Goal: Information Seeking & Learning: Learn about a topic

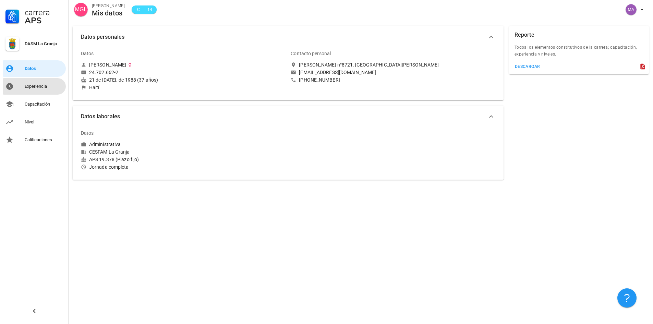
click at [40, 87] on div "Experiencia" at bounding box center [44, 86] width 38 height 5
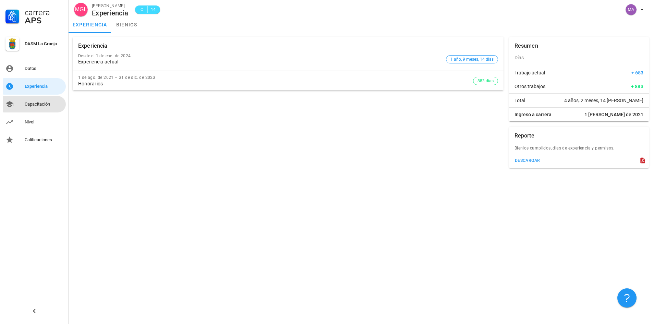
click at [31, 105] on div "Capacitación" at bounding box center [44, 103] width 38 height 5
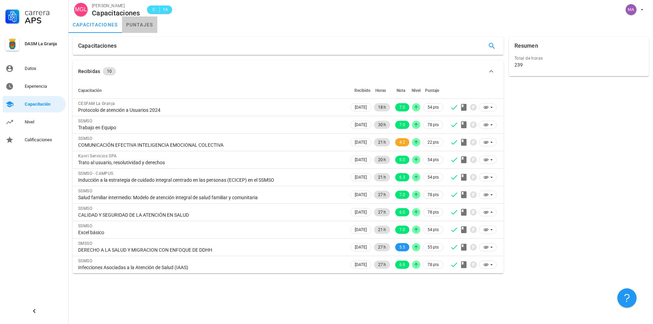
click at [130, 26] on link "puntajes" at bounding box center [139, 24] width 35 height 16
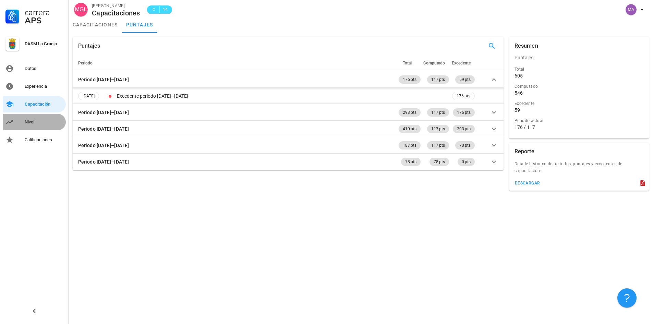
click at [37, 121] on div "Nivel" at bounding box center [44, 121] width 38 height 5
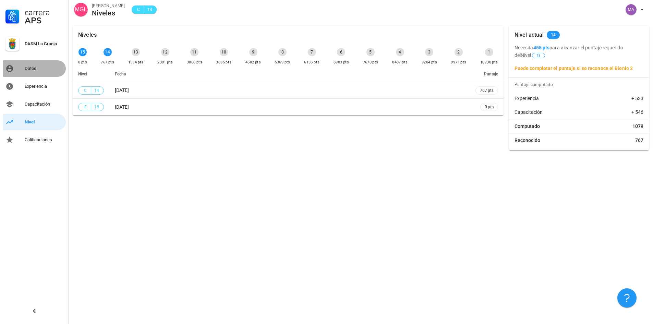
click at [37, 66] on div "Datos" at bounding box center [44, 68] width 38 height 5
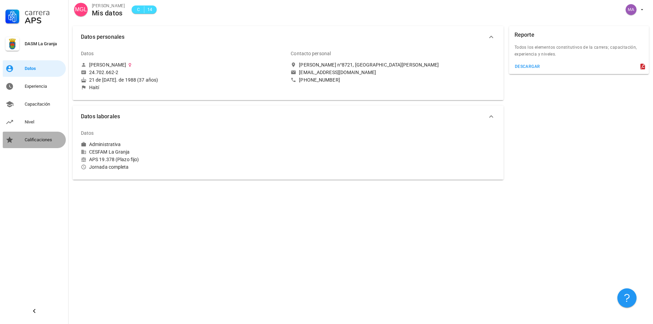
click at [40, 138] on div "Calificaciones" at bounding box center [44, 139] width 38 height 5
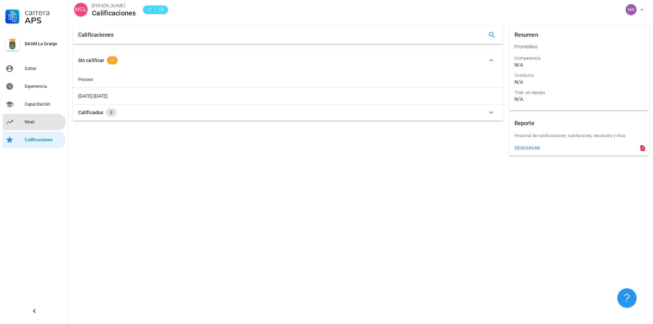
click at [37, 123] on div "Nivel" at bounding box center [44, 121] width 38 height 5
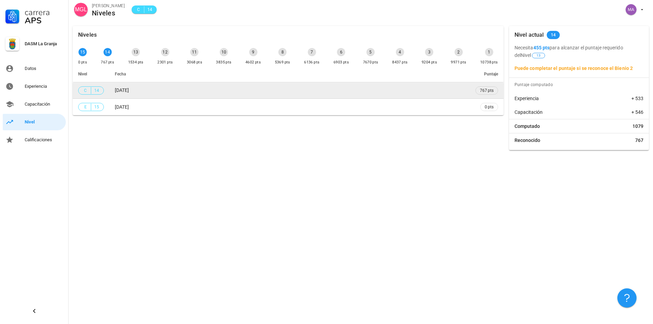
click at [208, 89] on td "[DATE]" at bounding box center [289, 90] width 361 height 16
